Goal: Task Accomplishment & Management: Complete application form

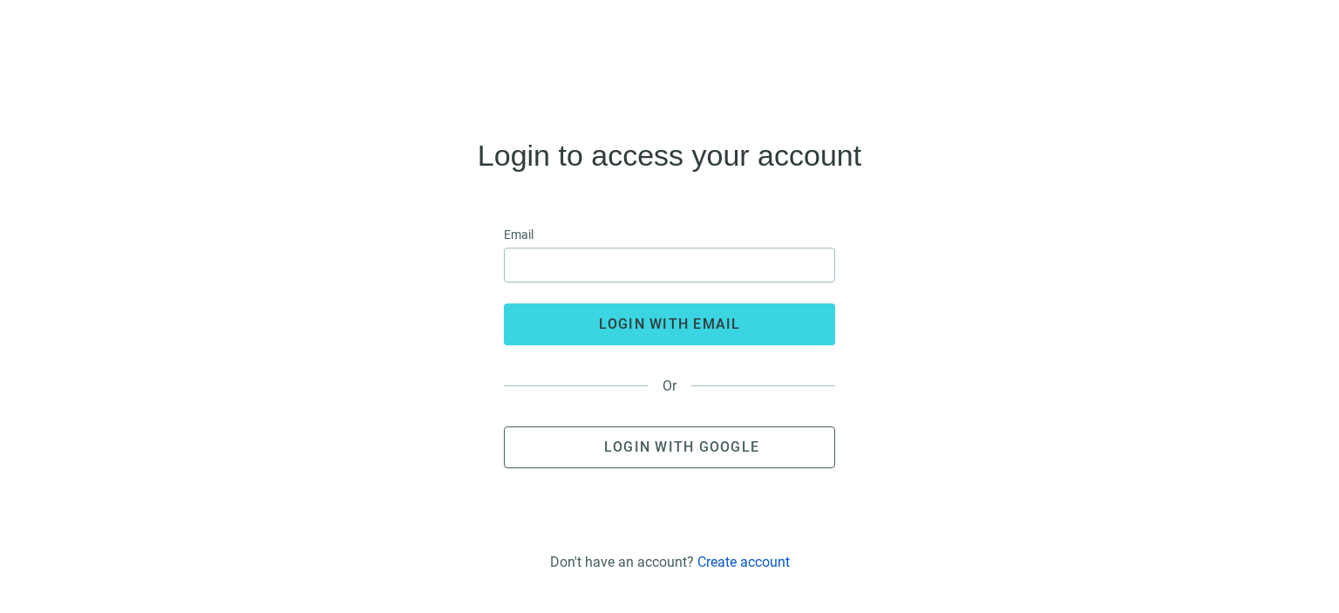
click at [763, 562] on link "Create account" at bounding box center [744, 562] width 92 height 17
click at [738, 559] on link "Create account" at bounding box center [744, 562] width 92 height 17
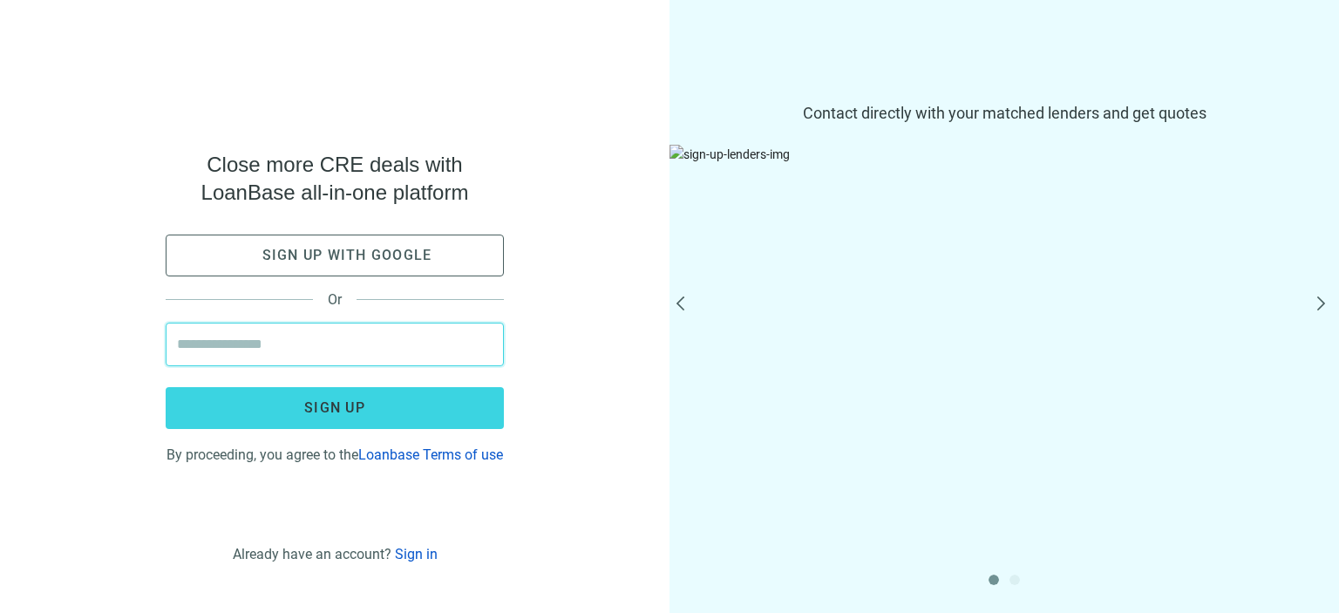
click at [327, 347] on input "email" at bounding box center [335, 344] width 316 height 42
